Goal: Check status: Check status

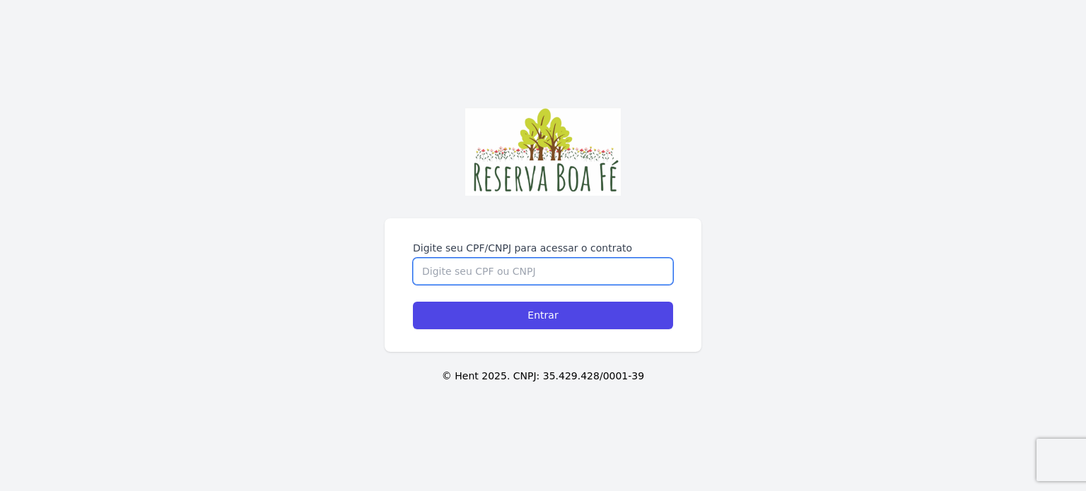
click at [450, 271] on input "Digite seu CPF/CNPJ para acessar o contrato" at bounding box center [543, 271] width 260 height 27
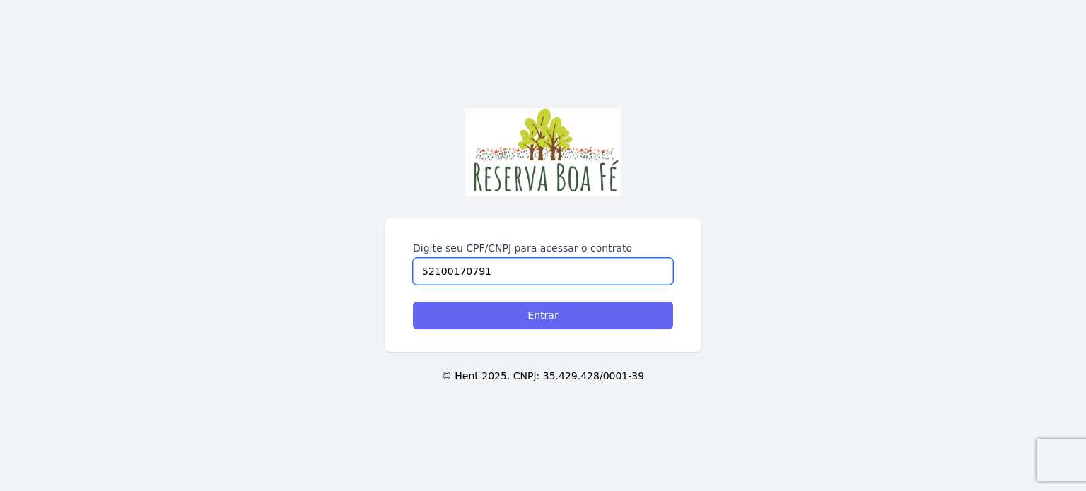
type input "52100170791"
click at [551, 313] on input "Entrar" at bounding box center [543, 316] width 260 height 28
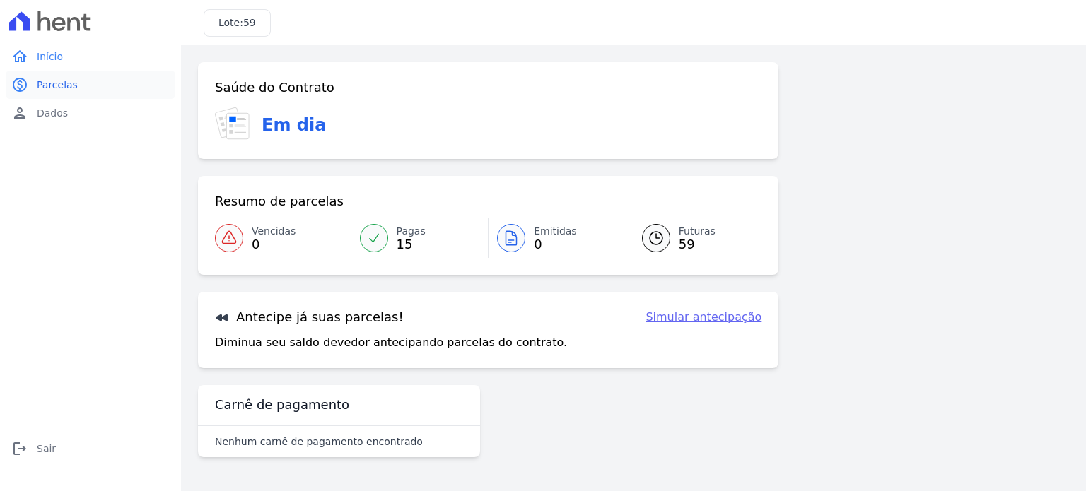
click at [61, 87] on span "Parcelas" at bounding box center [57, 85] width 41 height 14
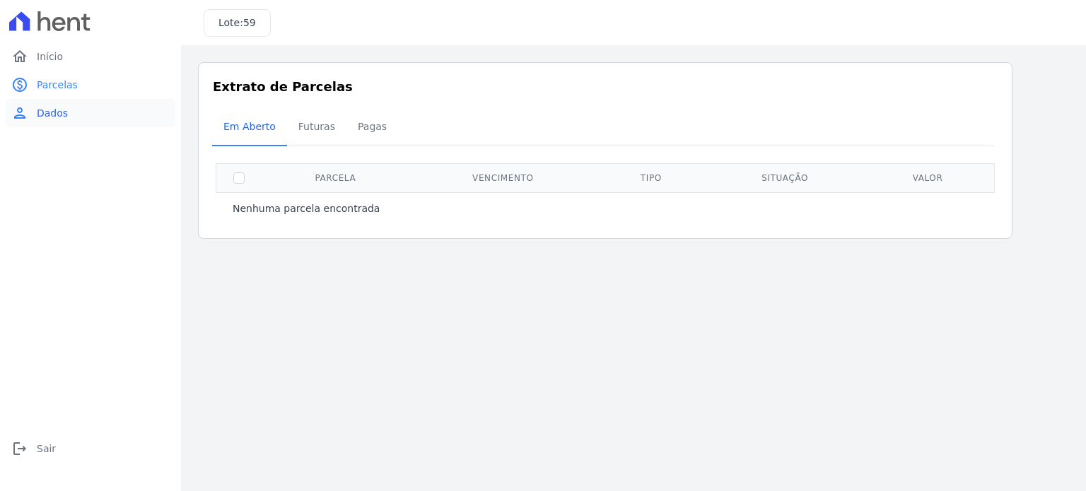
click at [40, 114] on span "Dados" at bounding box center [52, 113] width 31 height 14
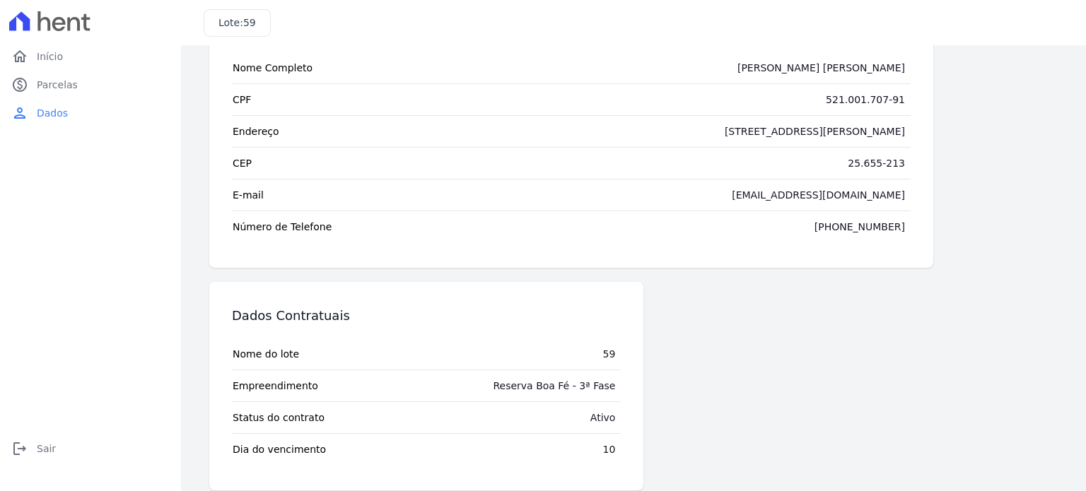
scroll to position [88, 0]
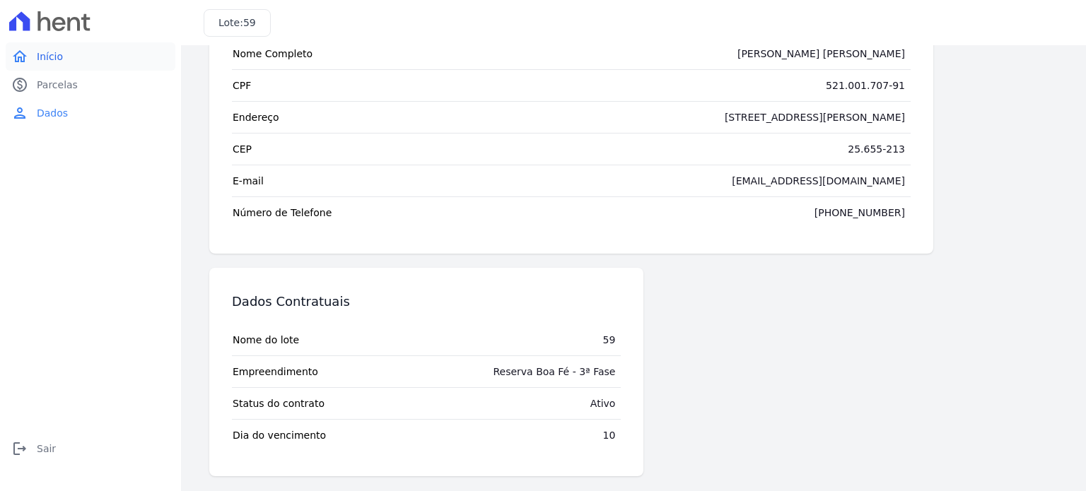
click at [51, 53] on span "Início" at bounding box center [50, 56] width 26 height 14
